Goal: Task Accomplishment & Management: Complete application form

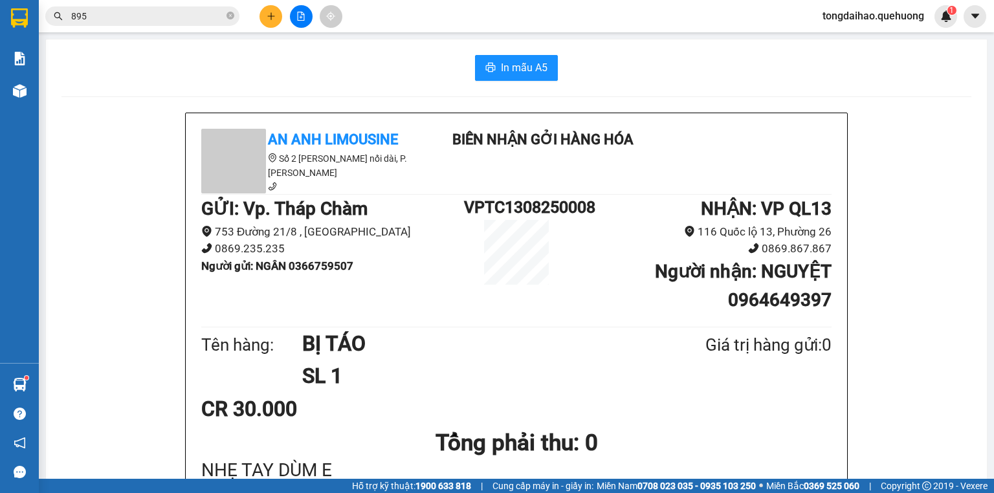
scroll to position [52, 0]
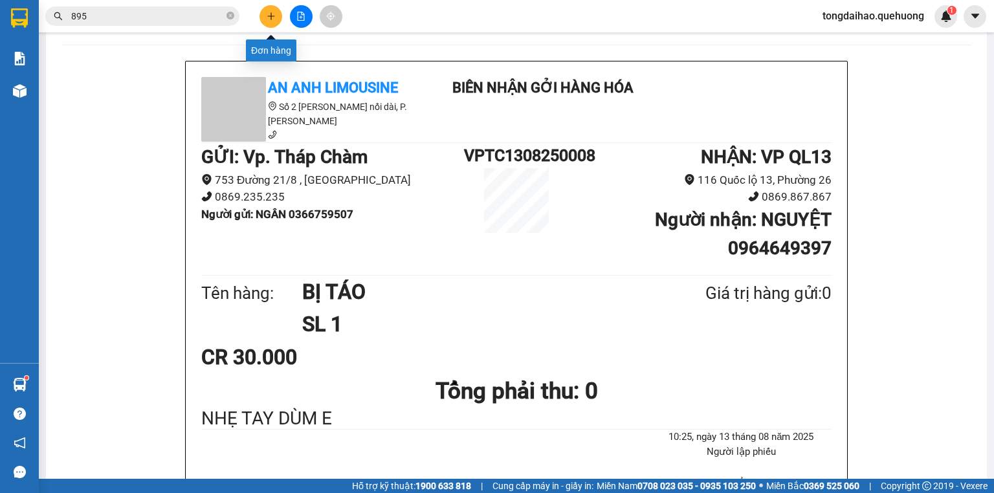
click at [269, 17] on icon "plus" at bounding box center [271, 16] width 9 height 9
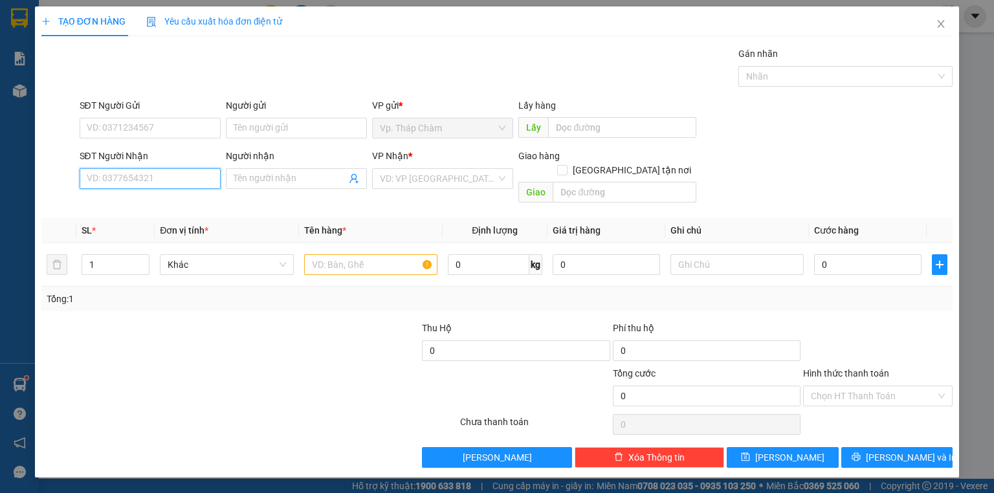
click at [186, 177] on input "SĐT Người Nhận" at bounding box center [150, 178] width 141 height 21
click at [184, 202] on div "0903714575 - TRIỀU" at bounding box center [150, 204] width 126 height 14
type input "0903714575"
type input "TRIỀU"
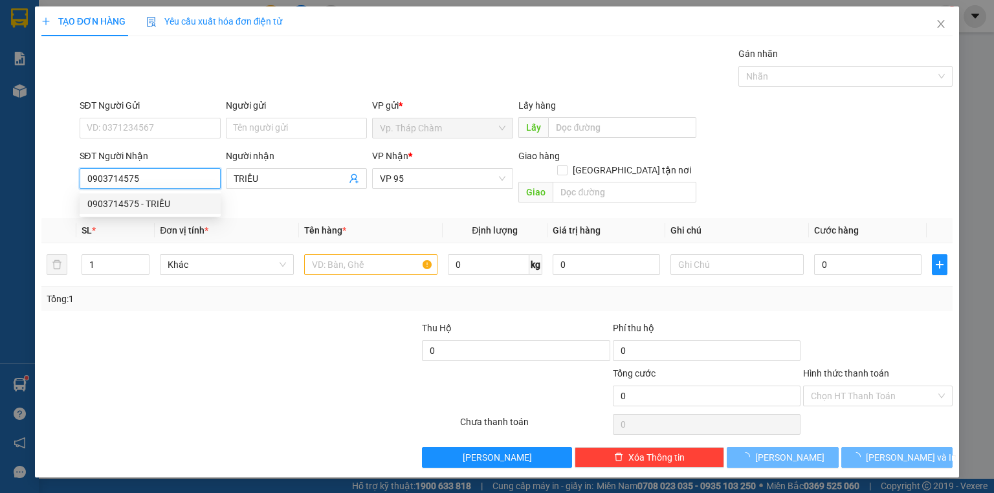
type input "40.000"
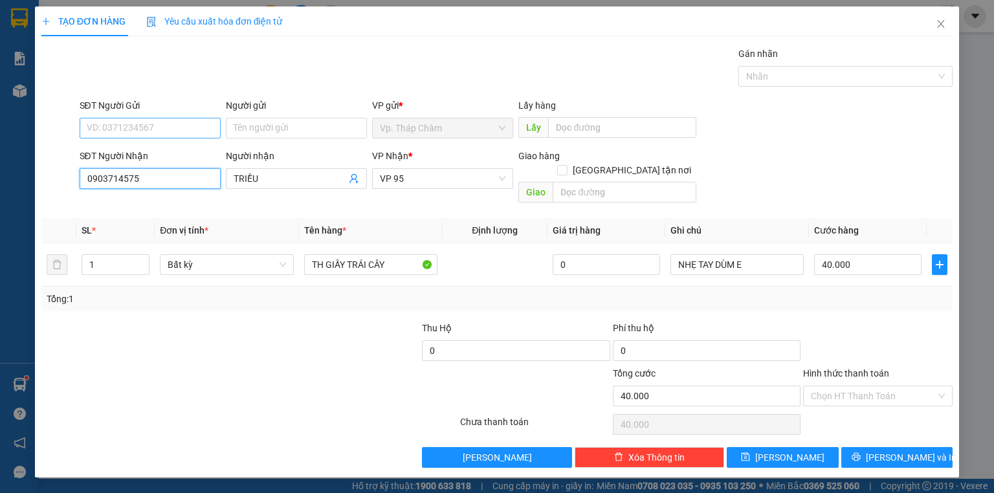
type input "0903714575"
click at [137, 129] on input "SĐT Người Gửi" at bounding box center [150, 128] width 141 height 21
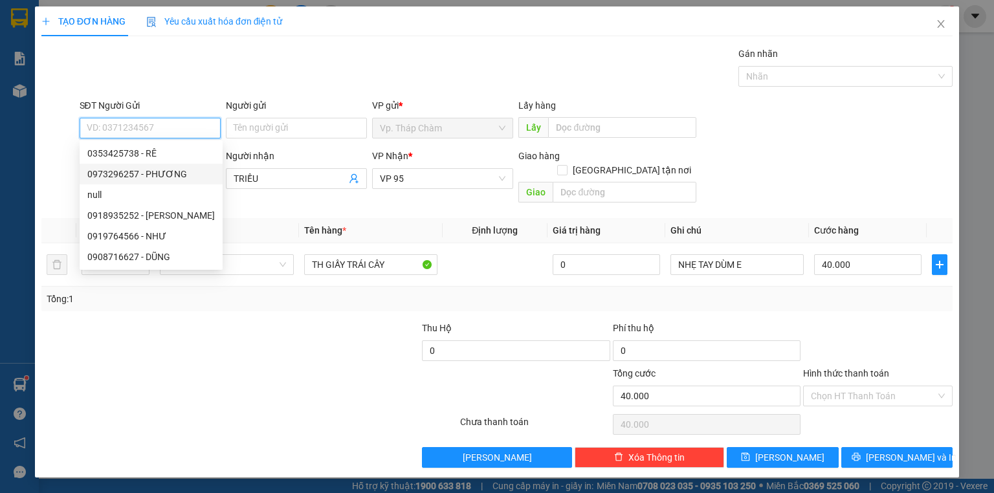
click at [157, 167] on div "0973296257 - PHƯƠNG" at bounding box center [150, 174] width 127 height 14
type input "0973296257"
type input "PHƯƠNG"
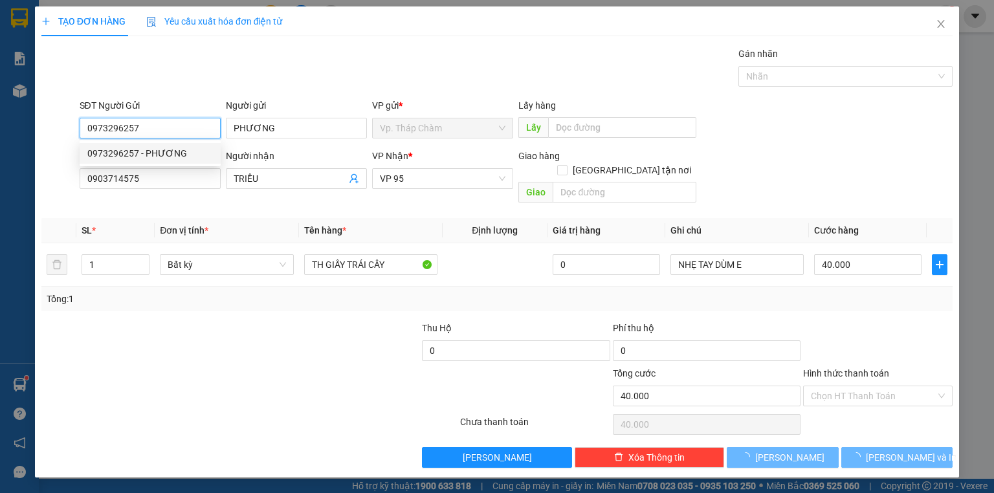
type input "30.000"
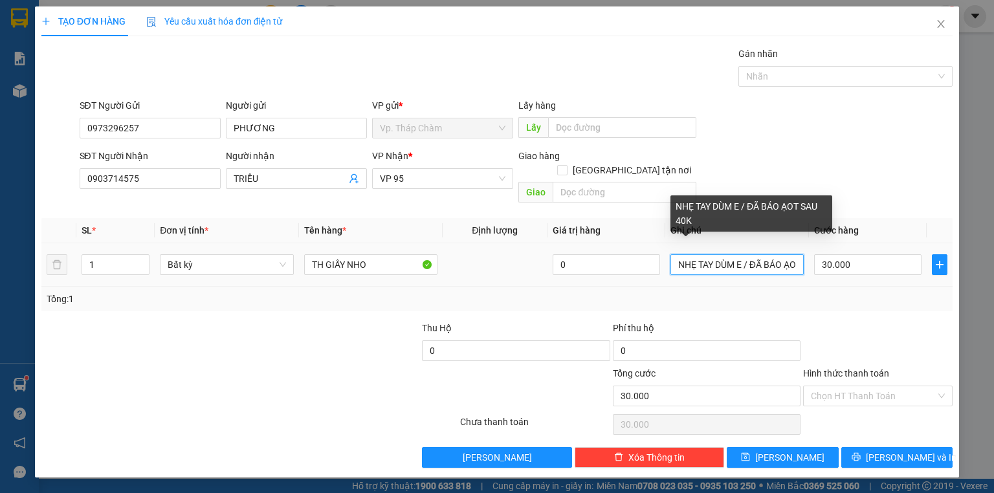
scroll to position [0, 43]
drag, startPoint x: 745, startPoint y: 251, endPoint x: 705, endPoint y: 254, distance: 40.2
click at [705, 254] on input "NHẸ TAY DÙM E / ĐÃ BÁO ẠOT SAU 40K" at bounding box center [736, 264] width 133 height 21
drag, startPoint x: 745, startPoint y: 248, endPoint x: 758, endPoint y: 248, distance: 13.6
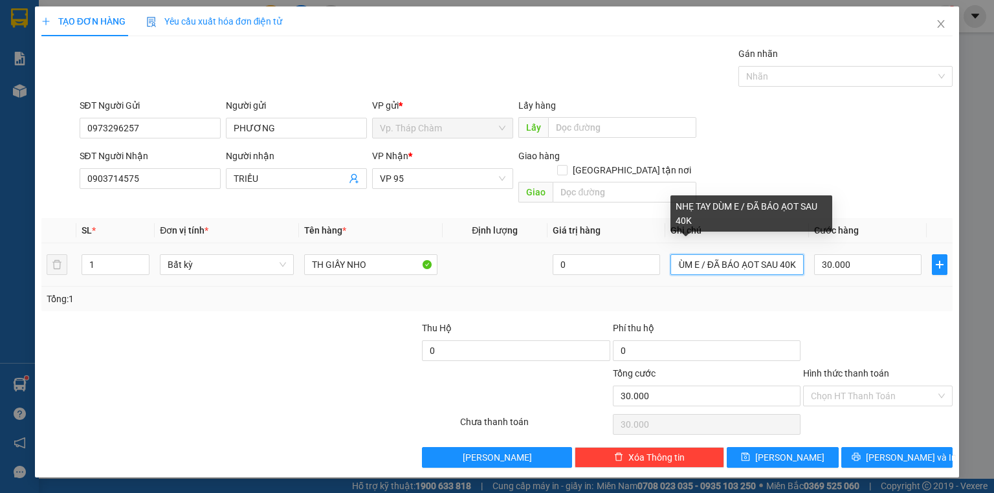
click at [758, 254] on input "NHẸ TAY DÙM E / ĐÃ BÁO ẠOT SAU 40K" at bounding box center [736, 264] width 133 height 21
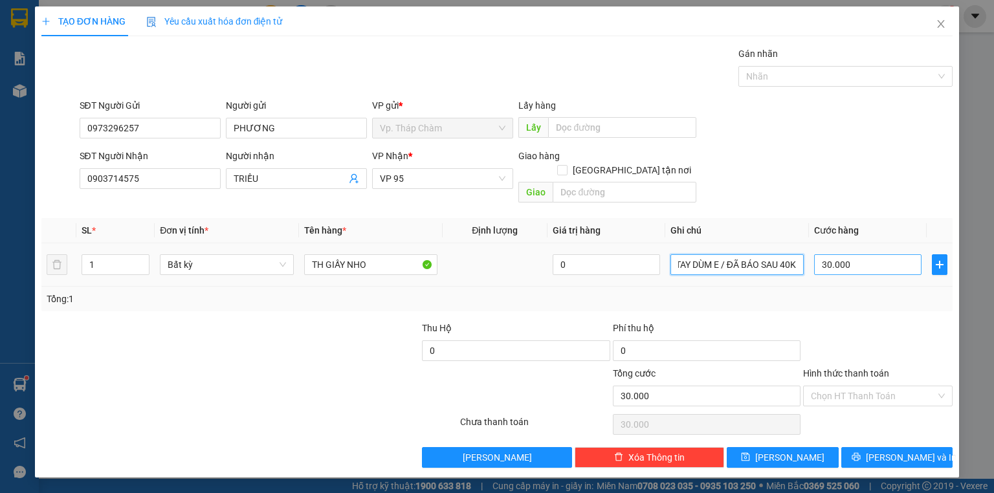
drag, startPoint x: 721, startPoint y: 250, endPoint x: 838, endPoint y: 248, distance: 116.5
click at [838, 248] on tr "1 Bất kỳ TH GIẤY NHO 0 NHẸ TAY DÙM E / ĐÃ BÁO SAU 40K 30.000" at bounding box center [496, 264] width 911 height 43
type input "NHẸ TAY DÙM E"
type input "0"
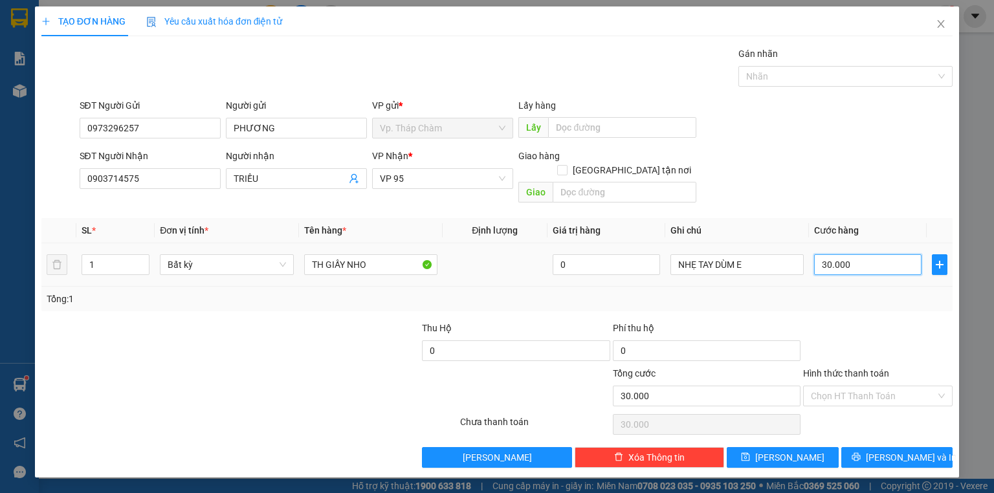
type input "0"
type input "4"
type input "04"
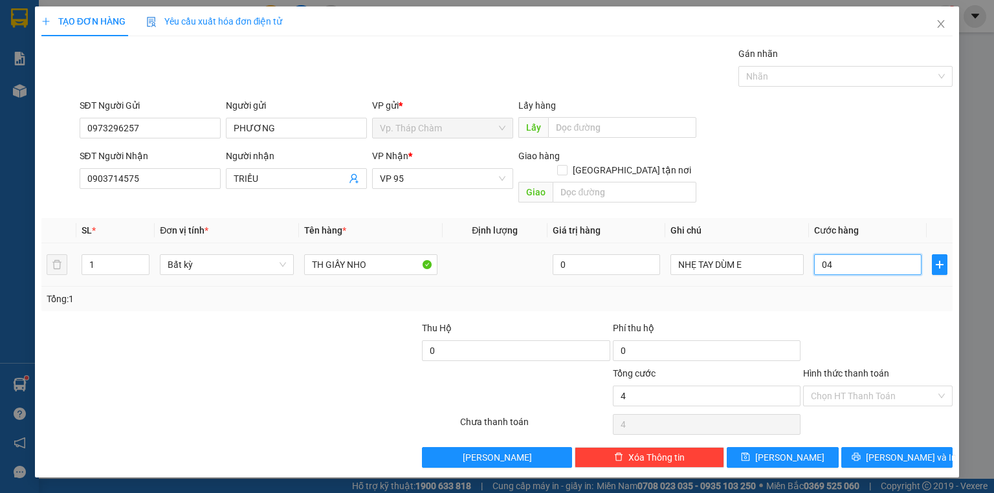
type input "40"
type input "040"
type input "40.000"
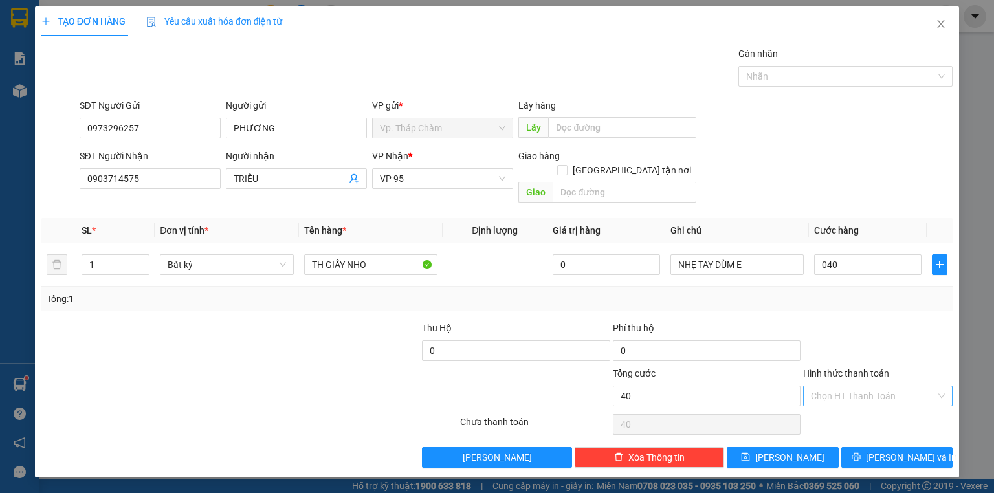
type input "40.000"
click at [857, 386] on input "Hình thức thanh toán" at bounding box center [873, 395] width 125 height 19
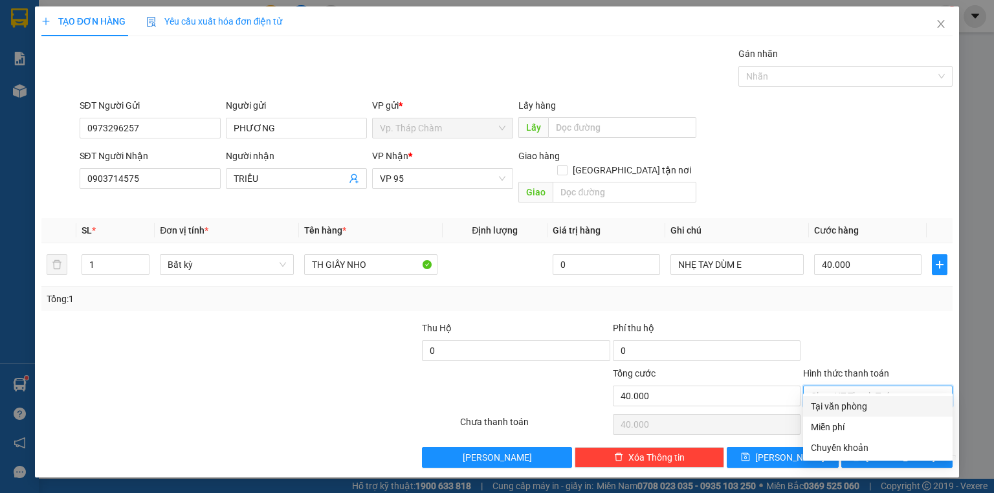
click at [854, 408] on div "Tại văn phòng" at bounding box center [878, 406] width 134 height 14
type input "0"
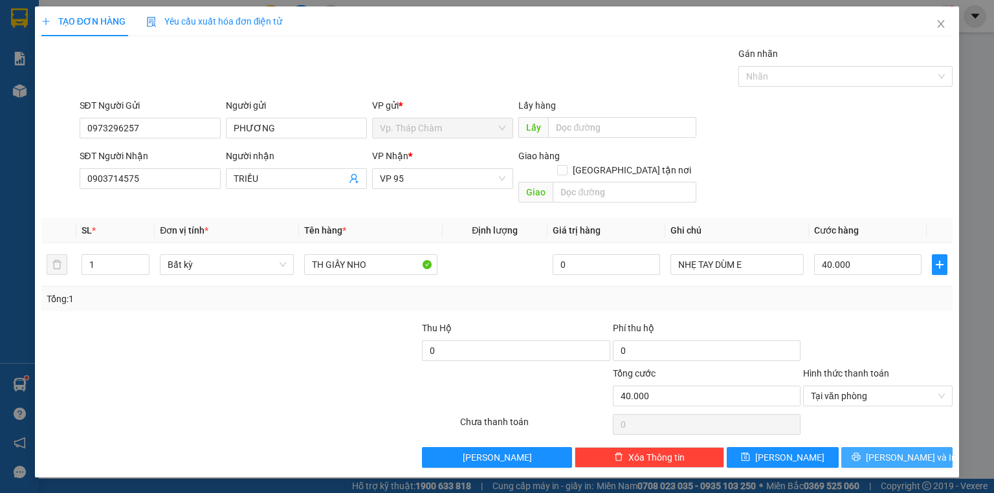
click at [861, 452] on icon "printer" at bounding box center [855, 456] width 9 height 9
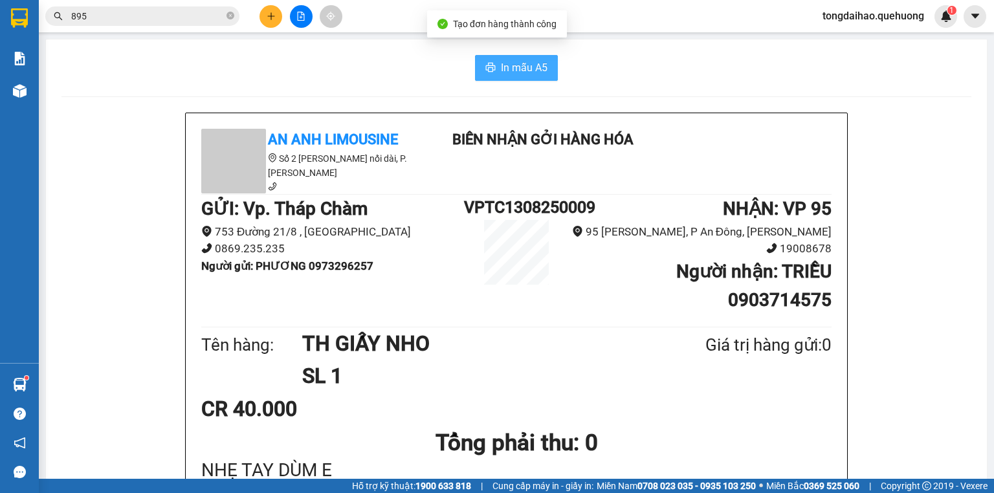
click at [509, 75] on span "In mẫu A5" at bounding box center [524, 68] width 47 height 16
drag, startPoint x: 94, startPoint y: 173, endPoint x: 111, endPoint y: 155, distance: 24.7
